Goal: Task Accomplishment & Management: Manage account settings

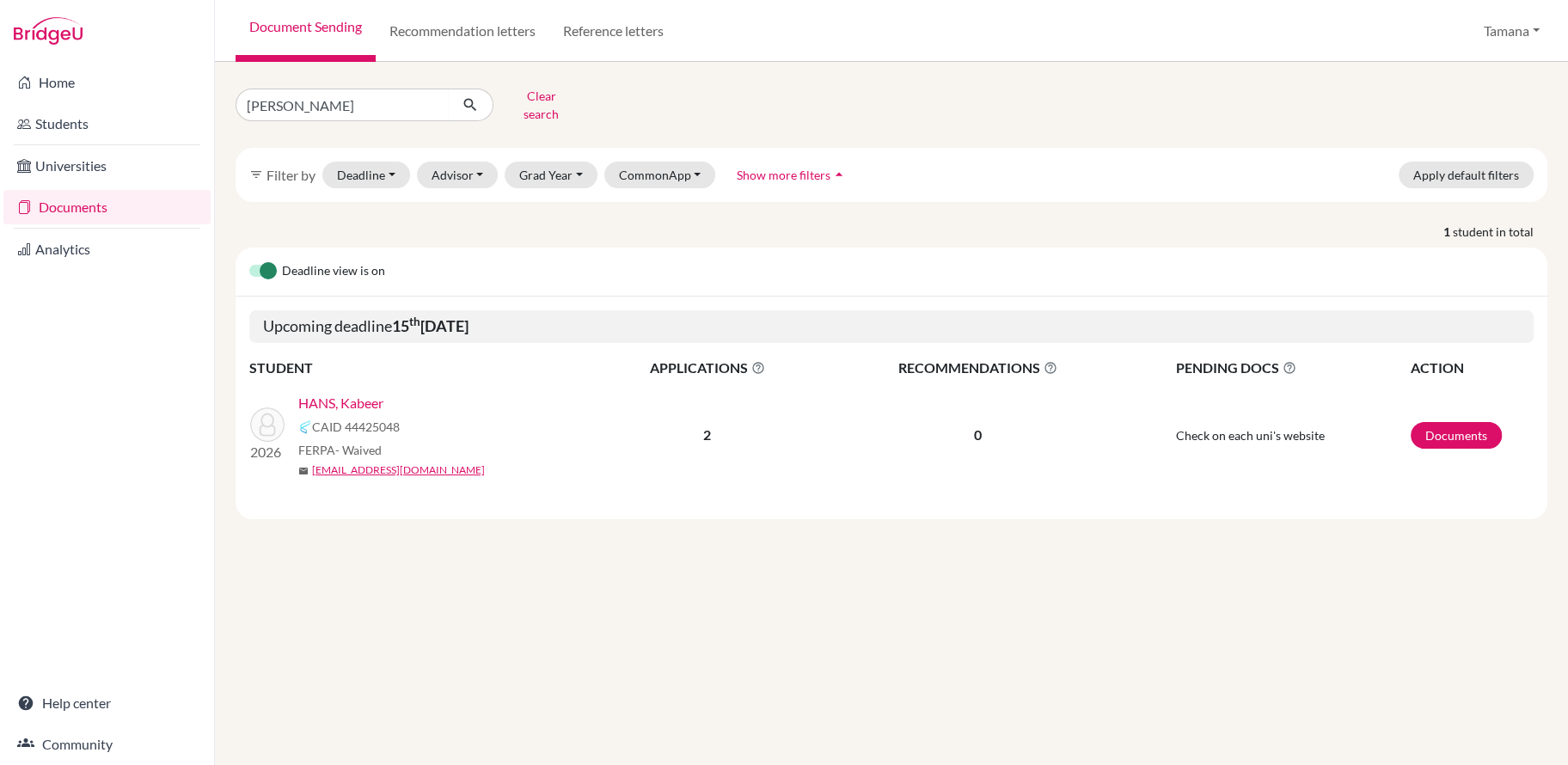
click at [365, 393] on link "HANS, Kabeer" at bounding box center [340, 403] width 85 height 21
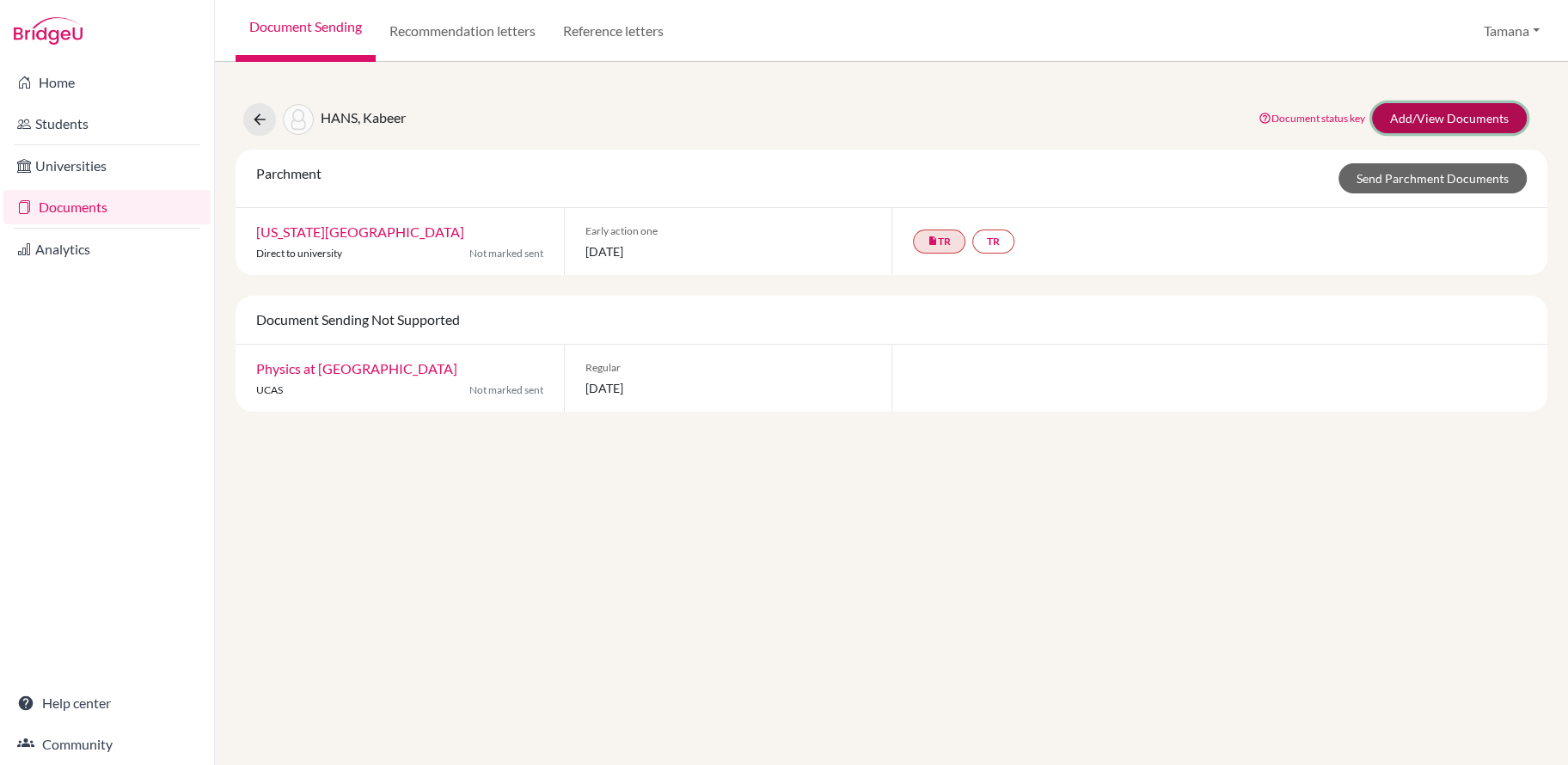
click at [1410, 119] on link "Add/View Documents" at bounding box center [1449, 118] width 155 height 30
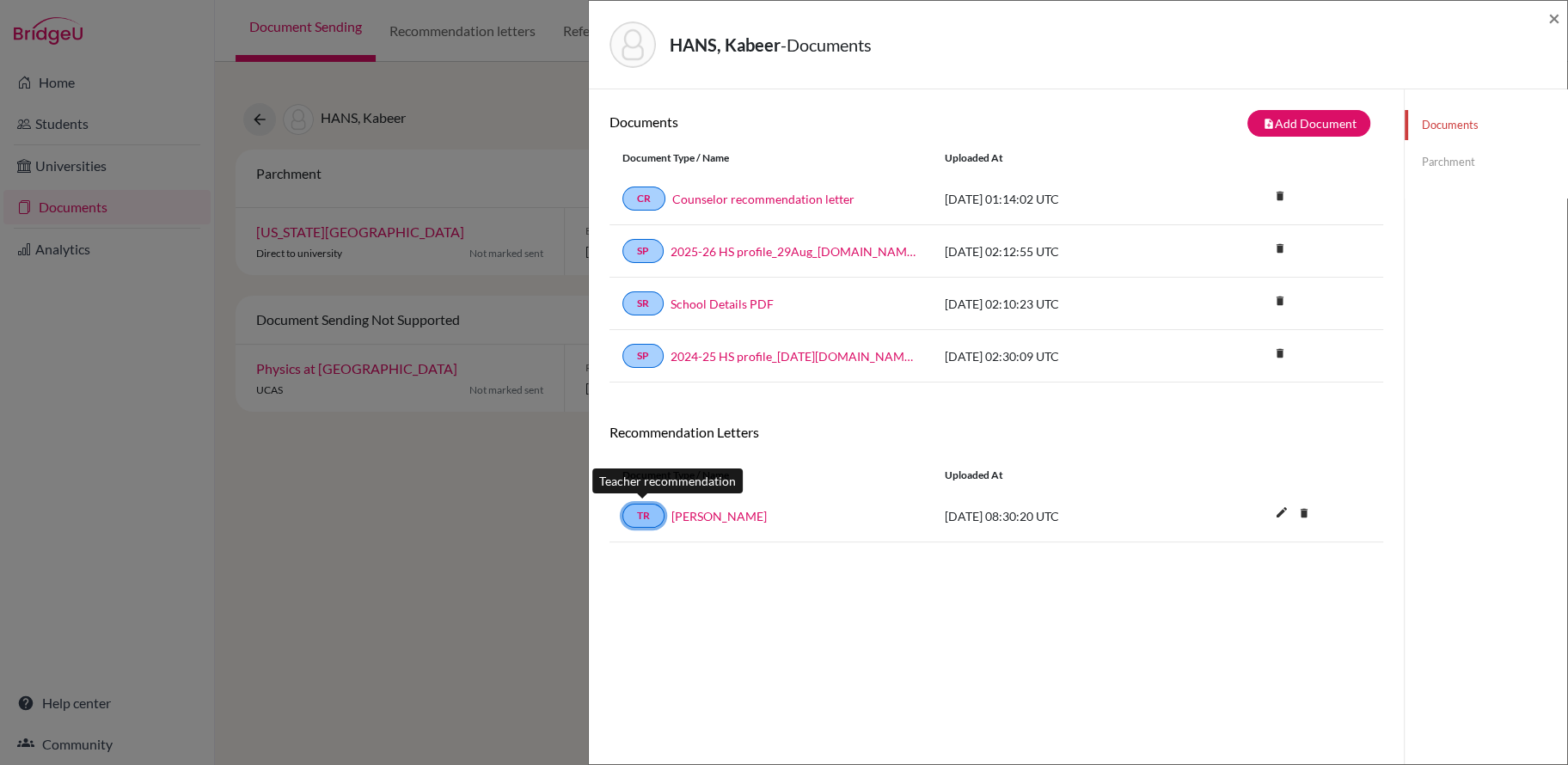
click at [645, 513] on link "TR" at bounding box center [644, 515] width 42 height 24
click at [643, 510] on link "TR" at bounding box center [644, 515] width 42 height 24
click at [696, 511] on link "[PERSON_NAME]" at bounding box center [719, 516] width 95 height 18
click at [1551, 24] on span "×" at bounding box center [1554, 17] width 12 height 25
